Goal: Navigation & Orientation: Find specific page/section

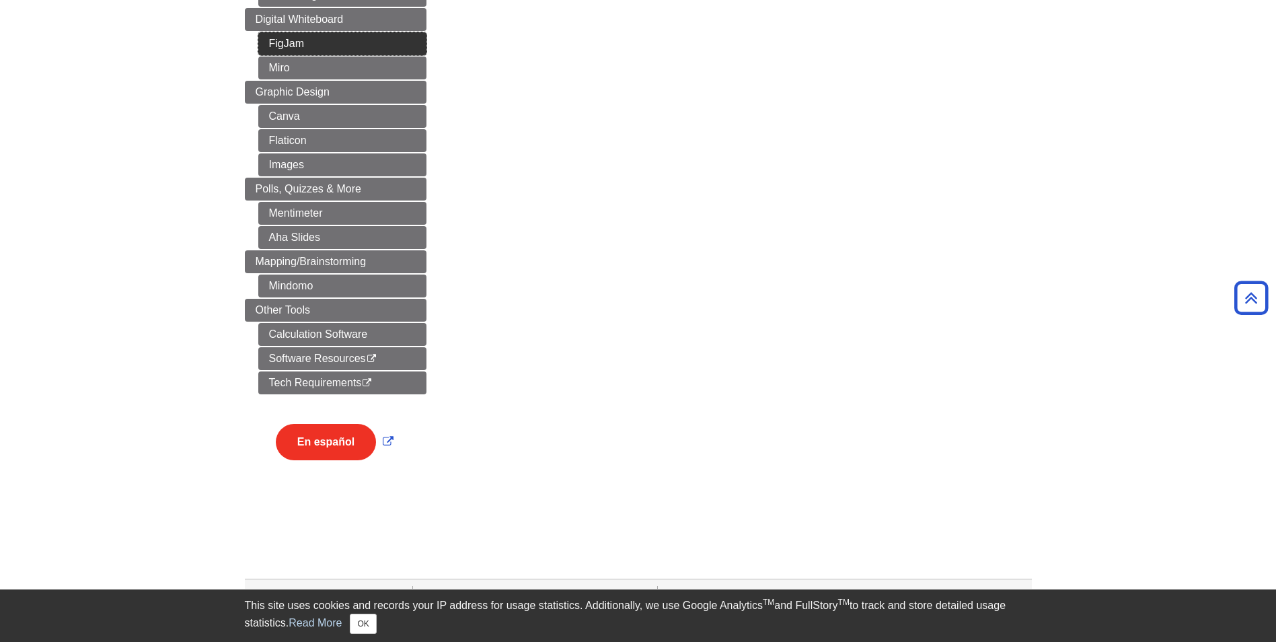
scroll to position [605, 0]
click at [333, 444] on button "En español" at bounding box center [326, 440] width 100 height 36
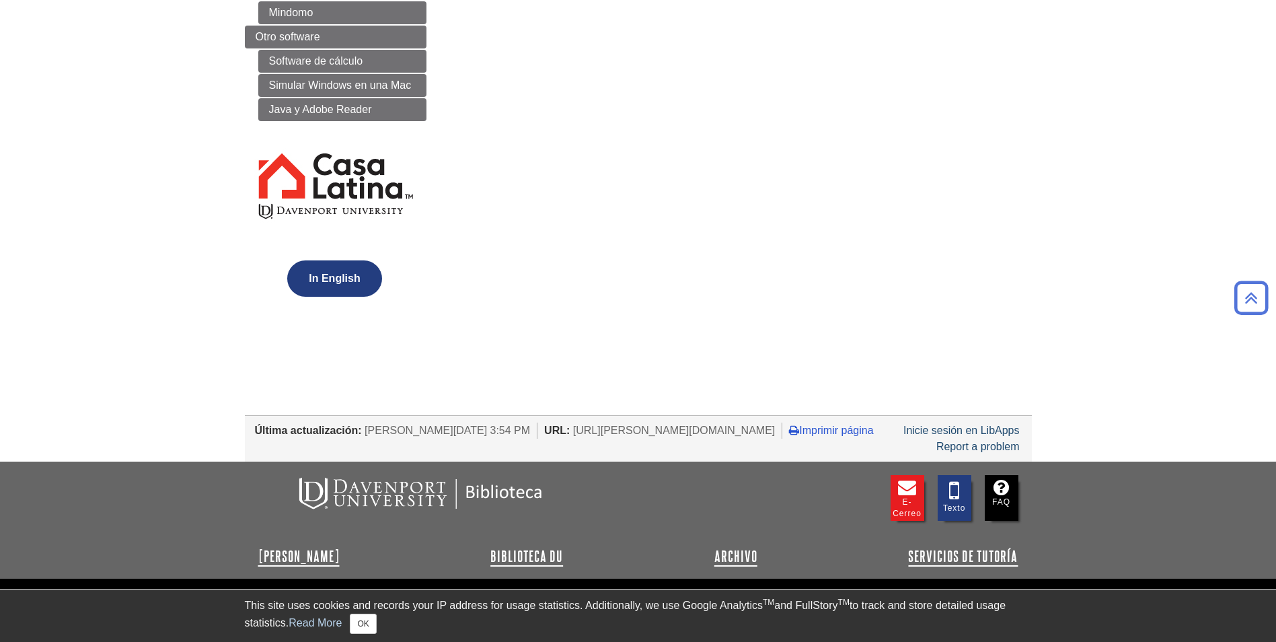
scroll to position [807, 0]
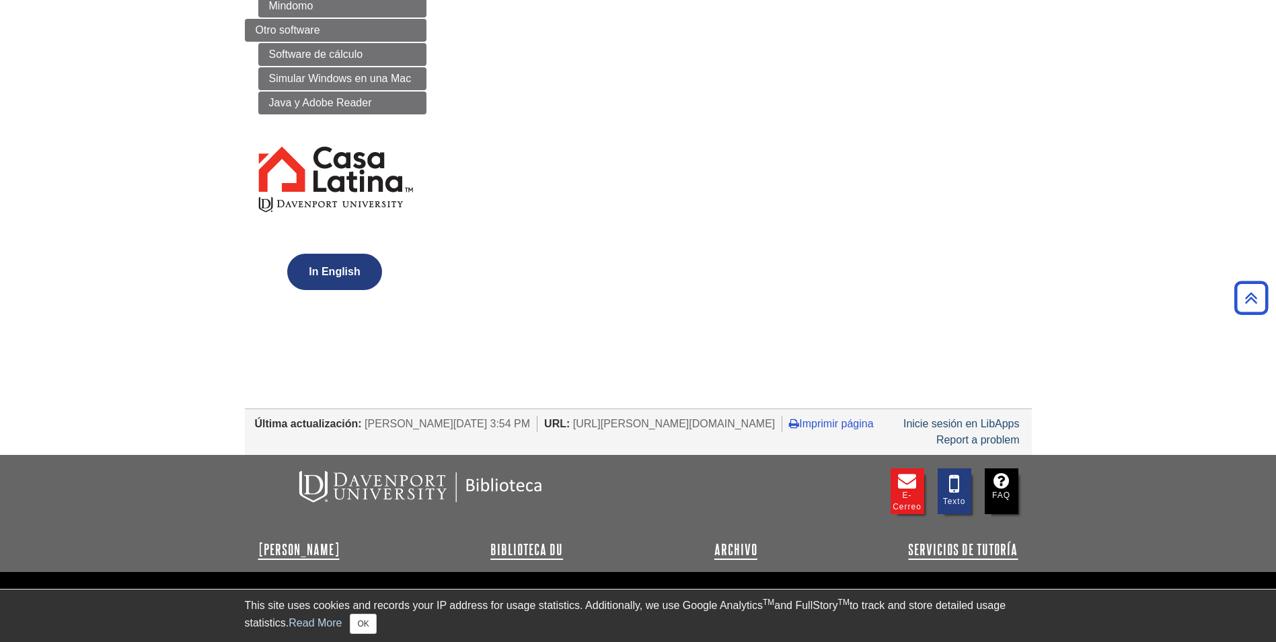
click at [340, 276] on button "In English" at bounding box center [334, 272] width 94 height 36
